Goal: Use online tool/utility

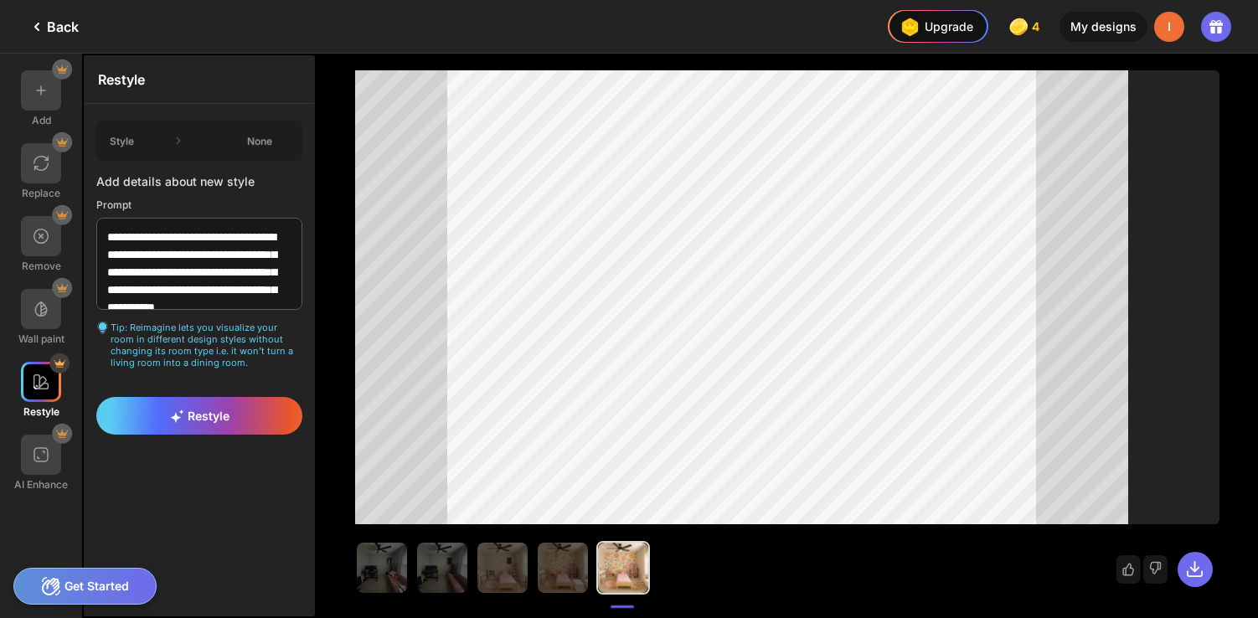
scroll to position [23, 0]
